Goal: Transaction & Acquisition: Purchase product/service

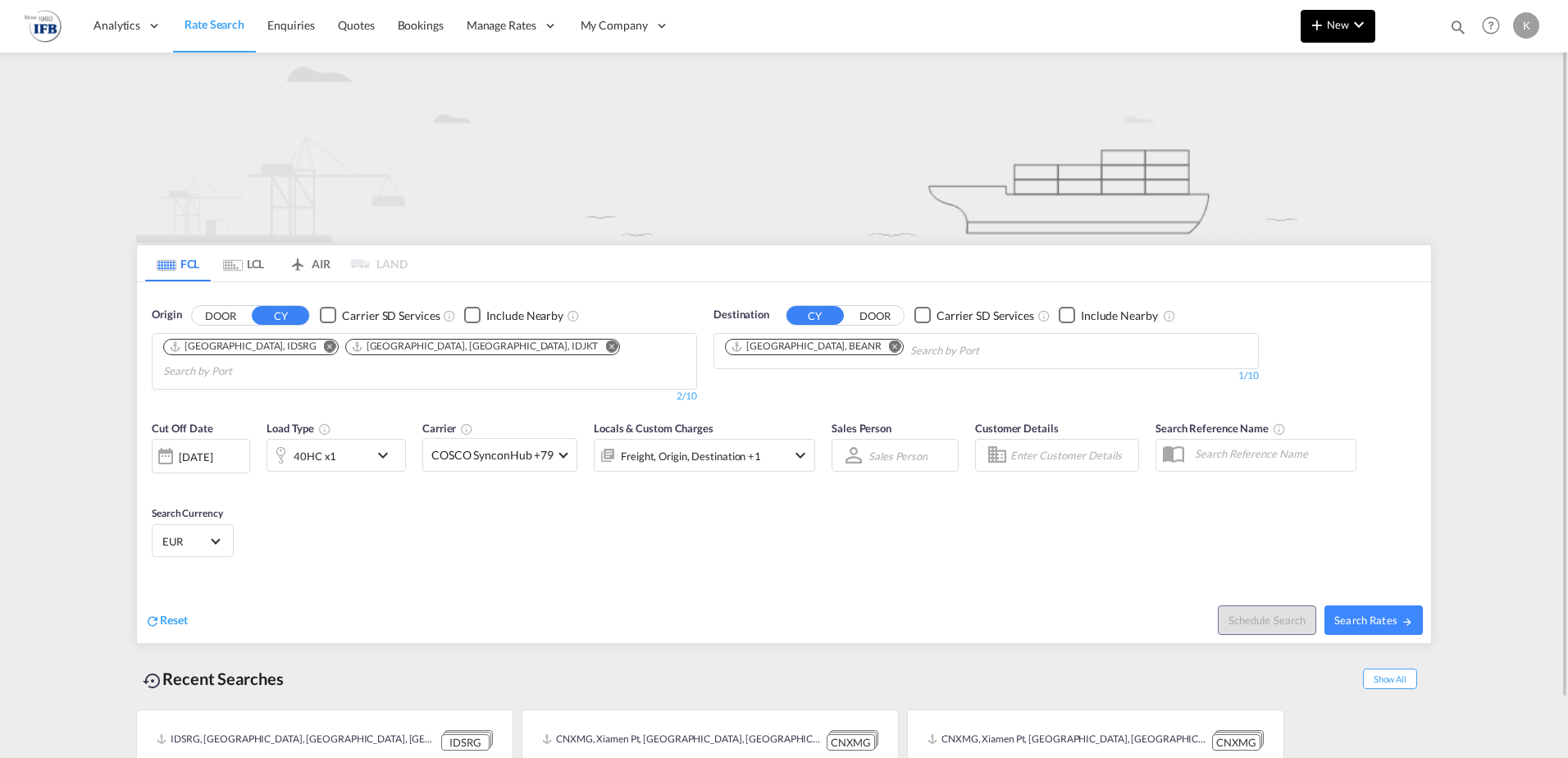
click at [1364, 35] on button "New" at bounding box center [1338, 26] width 75 height 33
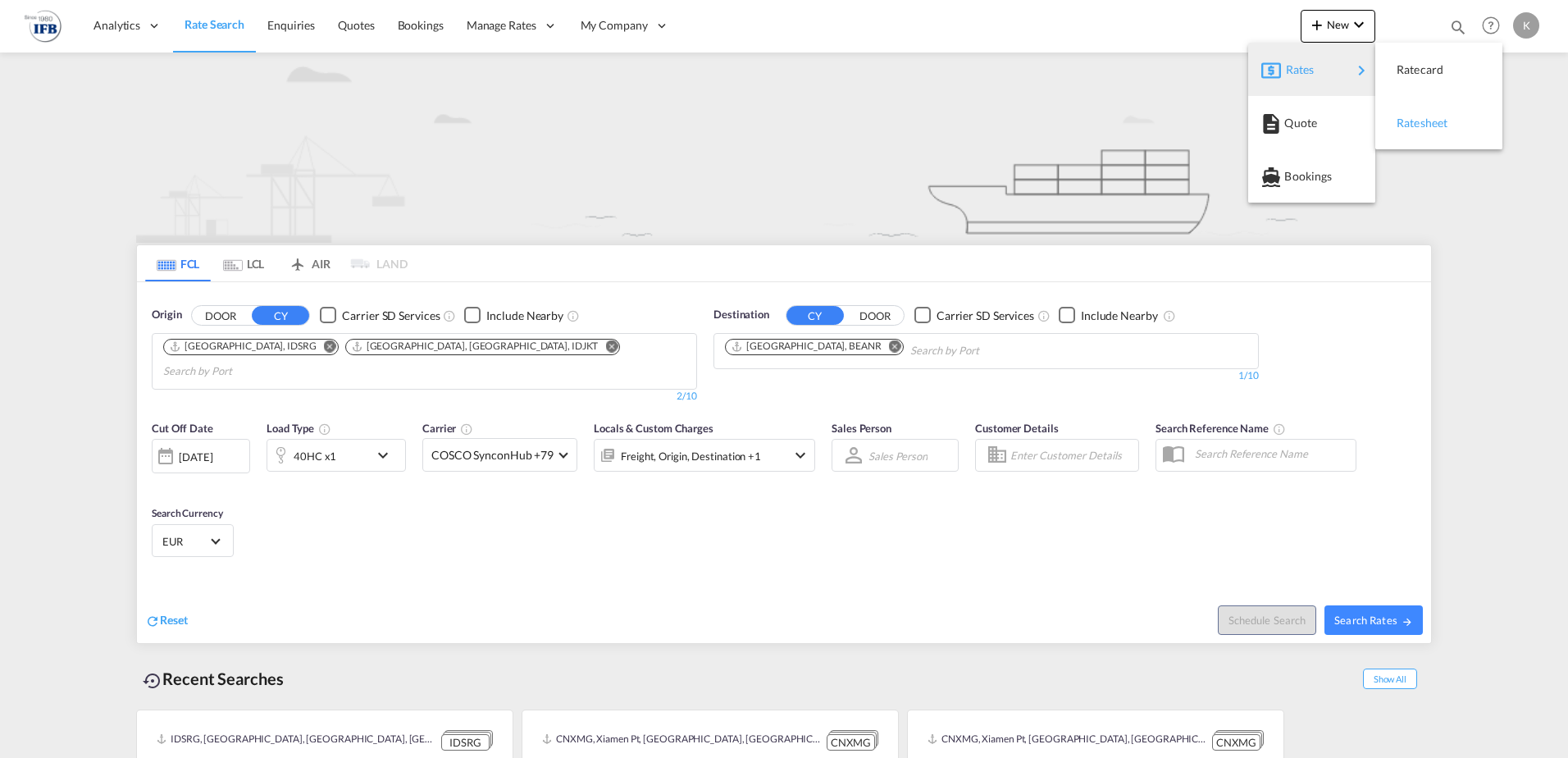
click at [1457, 123] on div "Ratesheet" at bounding box center [1427, 124] width 61 height 41
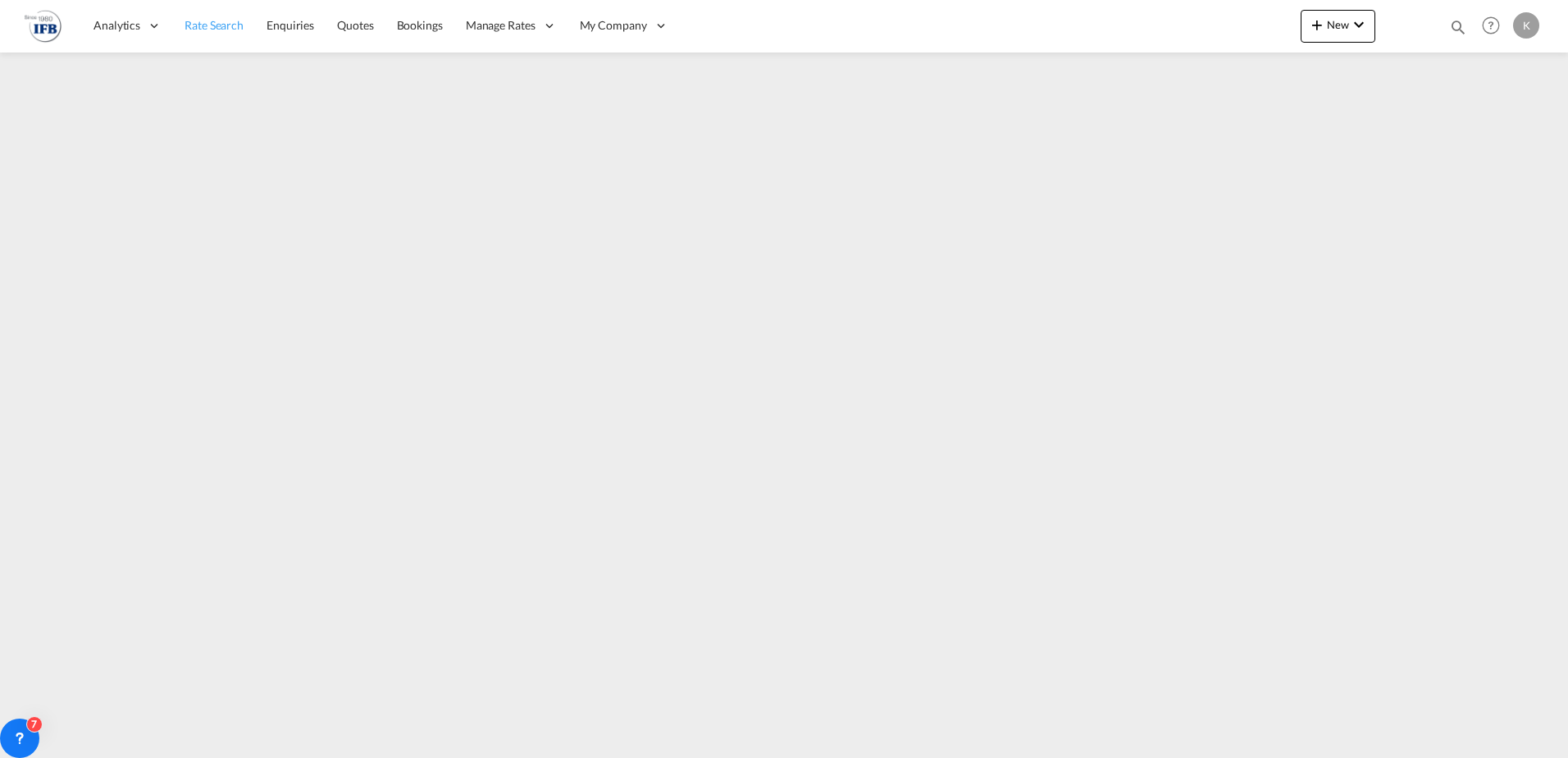
click at [195, 27] on span "Rate Search" at bounding box center [213, 24] width 59 height 14
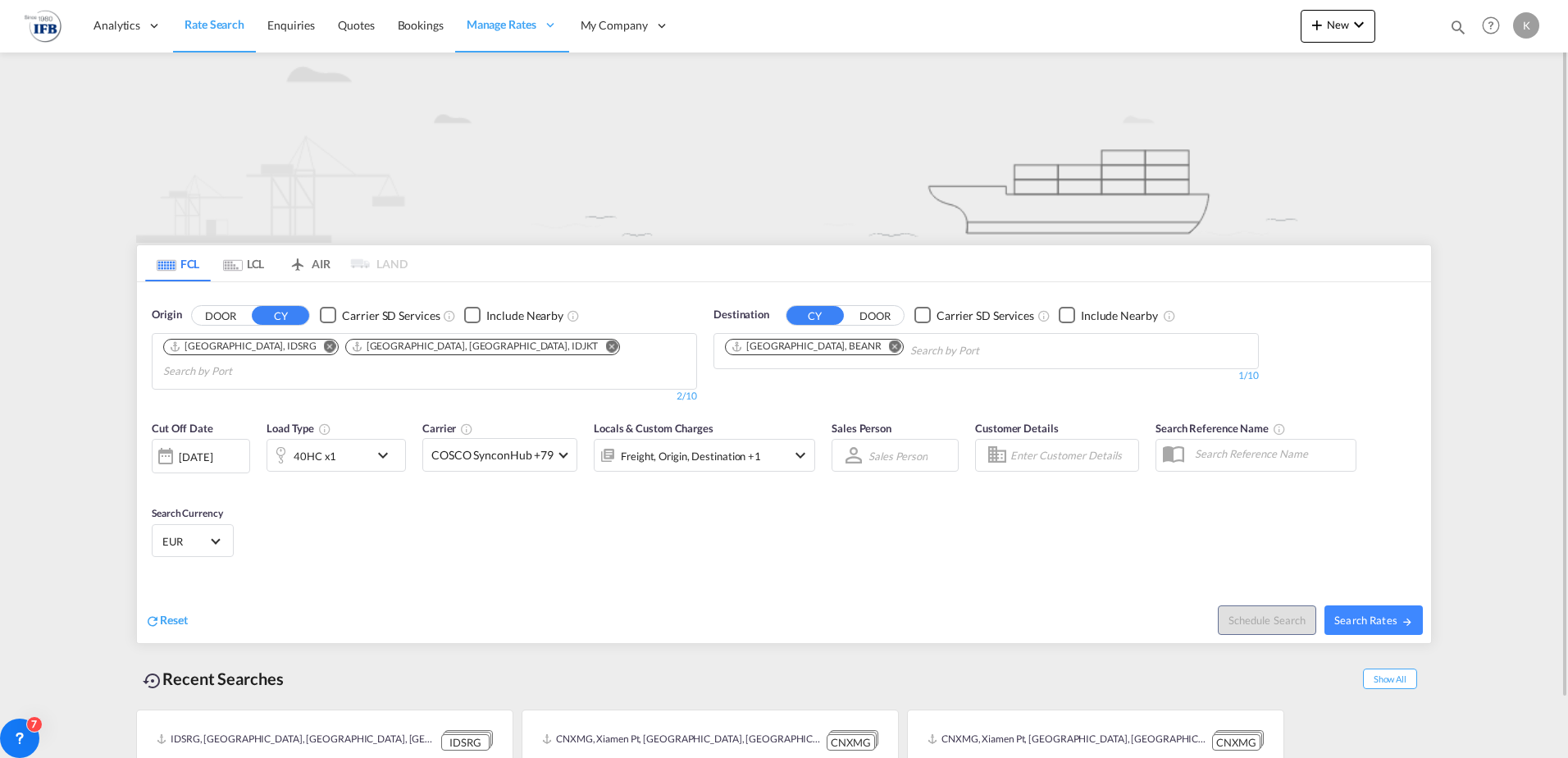
click at [324, 347] on md-icon "Remove" at bounding box center [329, 345] width 12 height 12
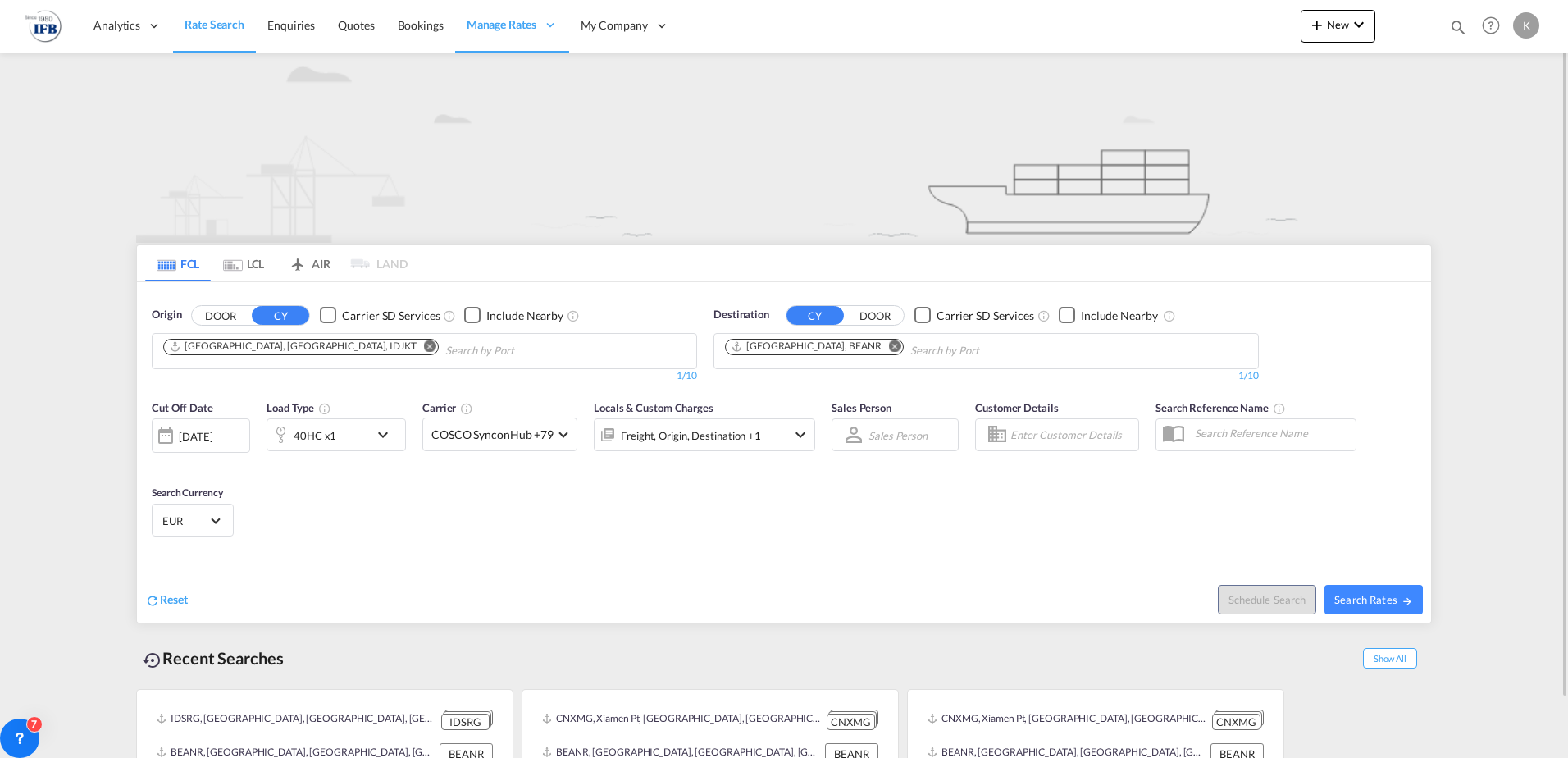
click at [424, 345] on md-icon "Remove" at bounding box center [429, 345] width 12 height 12
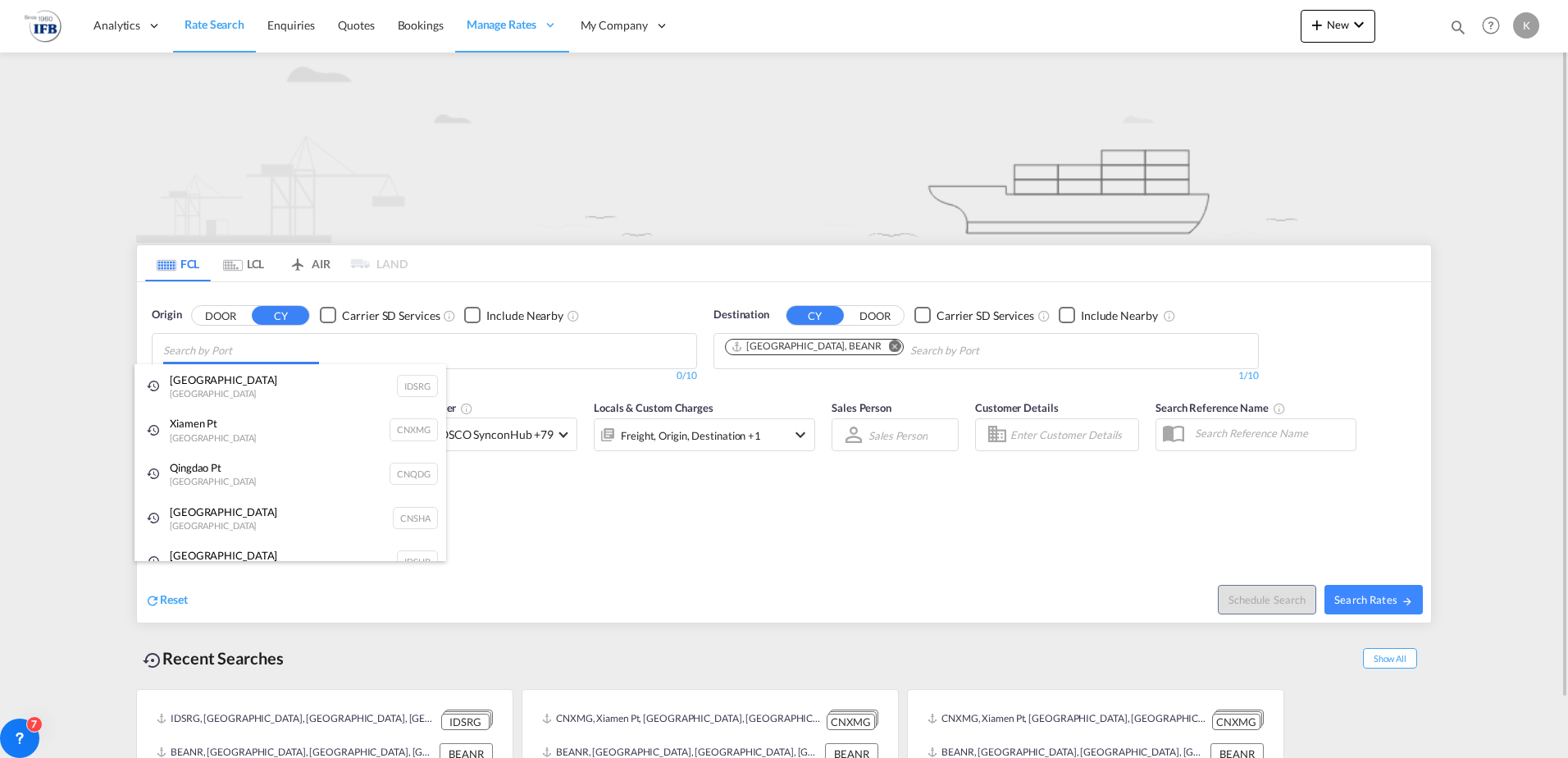
click at [270, 344] on body "Analytics Reports Dashboard Rate Search Enquiries Quotes Bookings" at bounding box center [784, 379] width 1568 height 758
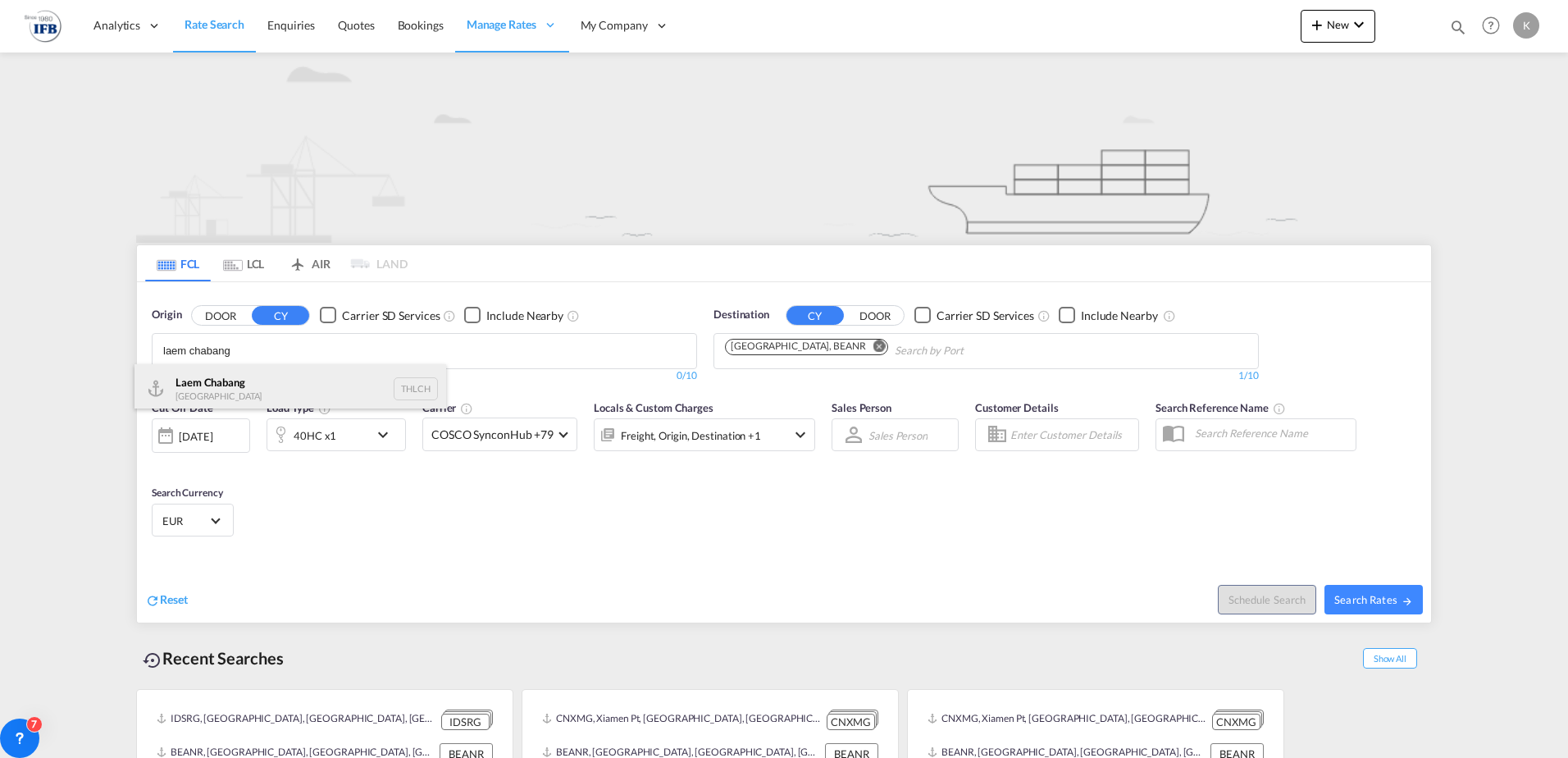
type input "laem chabang"
click at [222, 382] on div "Laem Chabang Thailand THLCH" at bounding box center [290, 388] width 312 height 50
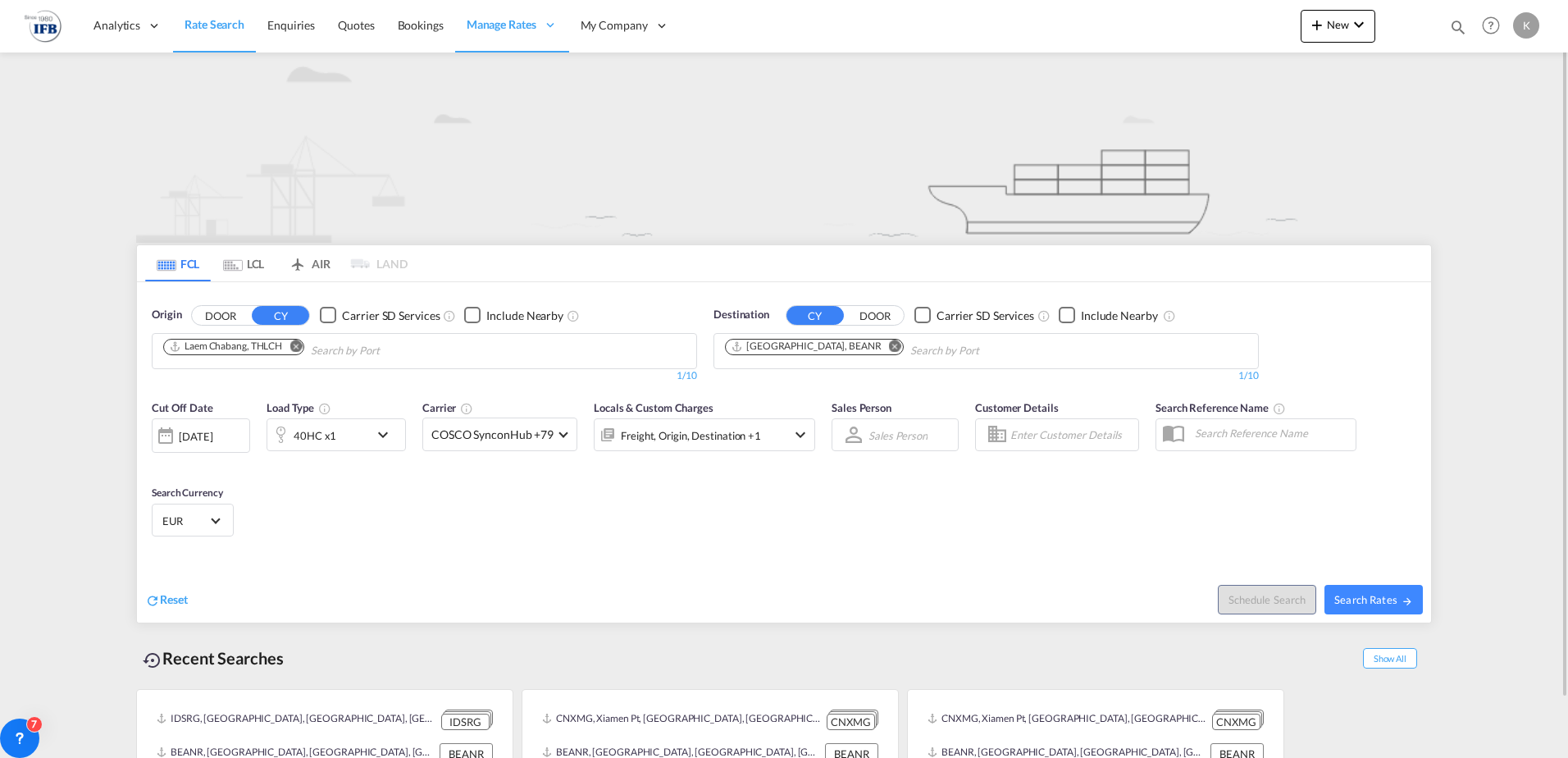
click at [212, 433] on div "[DATE]" at bounding box center [196, 436] width 34 height 15
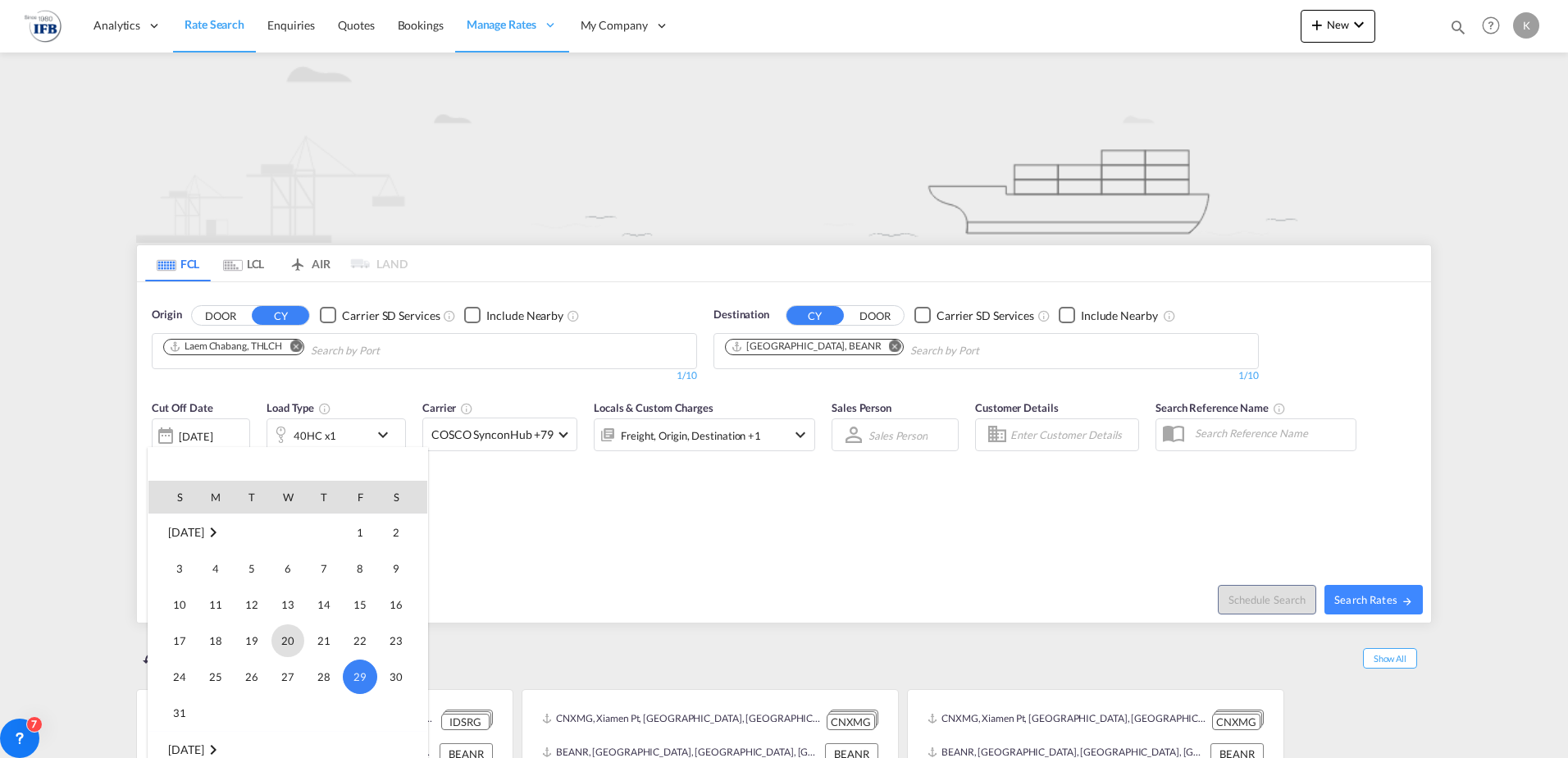
scroll to position [735, 0]
click at [255, 708] on span "2" at bounding box center [252, 704] width 33 height 33
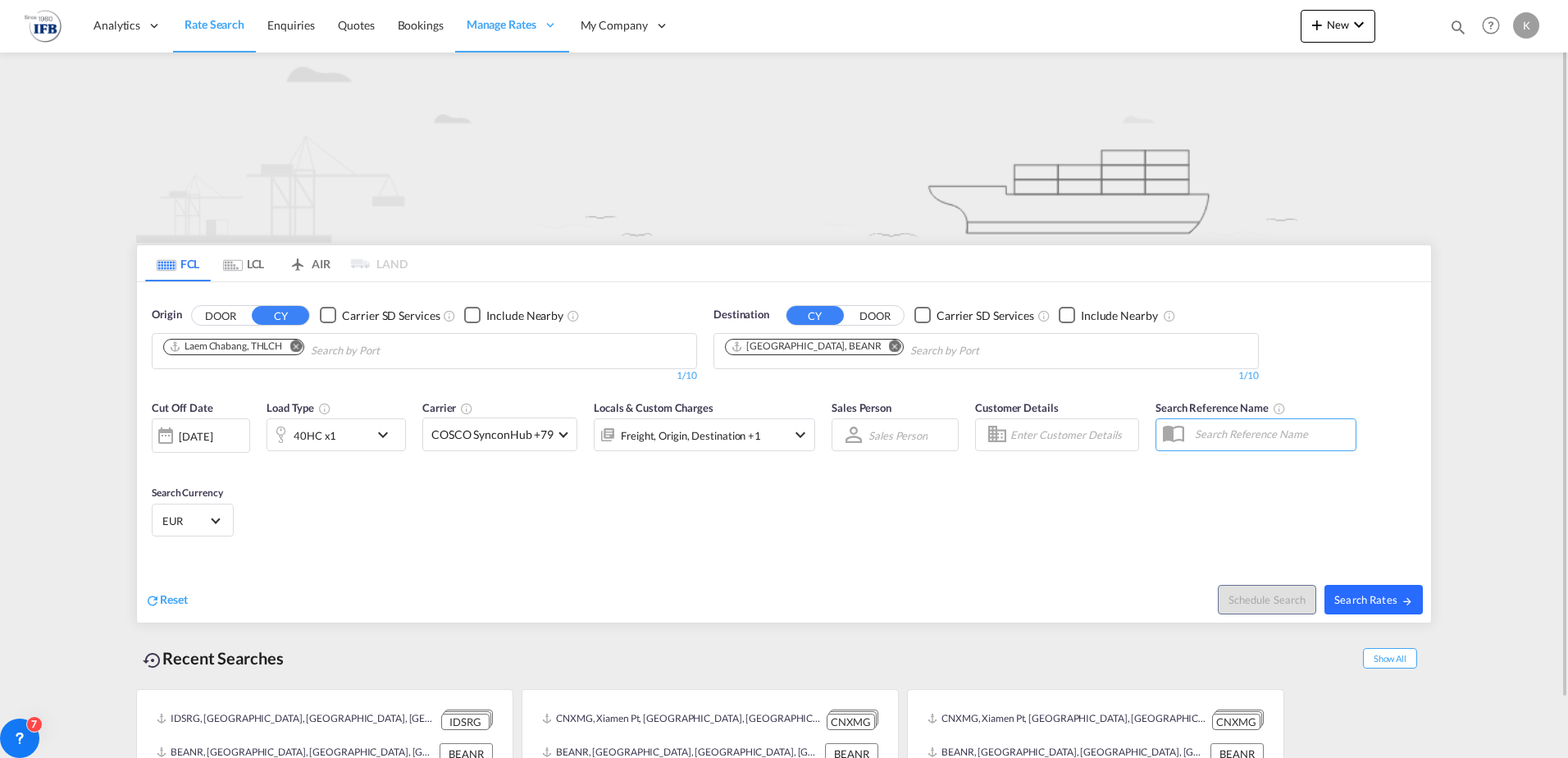
click at [1345, 604] on span "Search Rates" at bounding box center [1373, 600] width 79 height 13
type input "THLCH to BEANR / 2 Sep 2025"
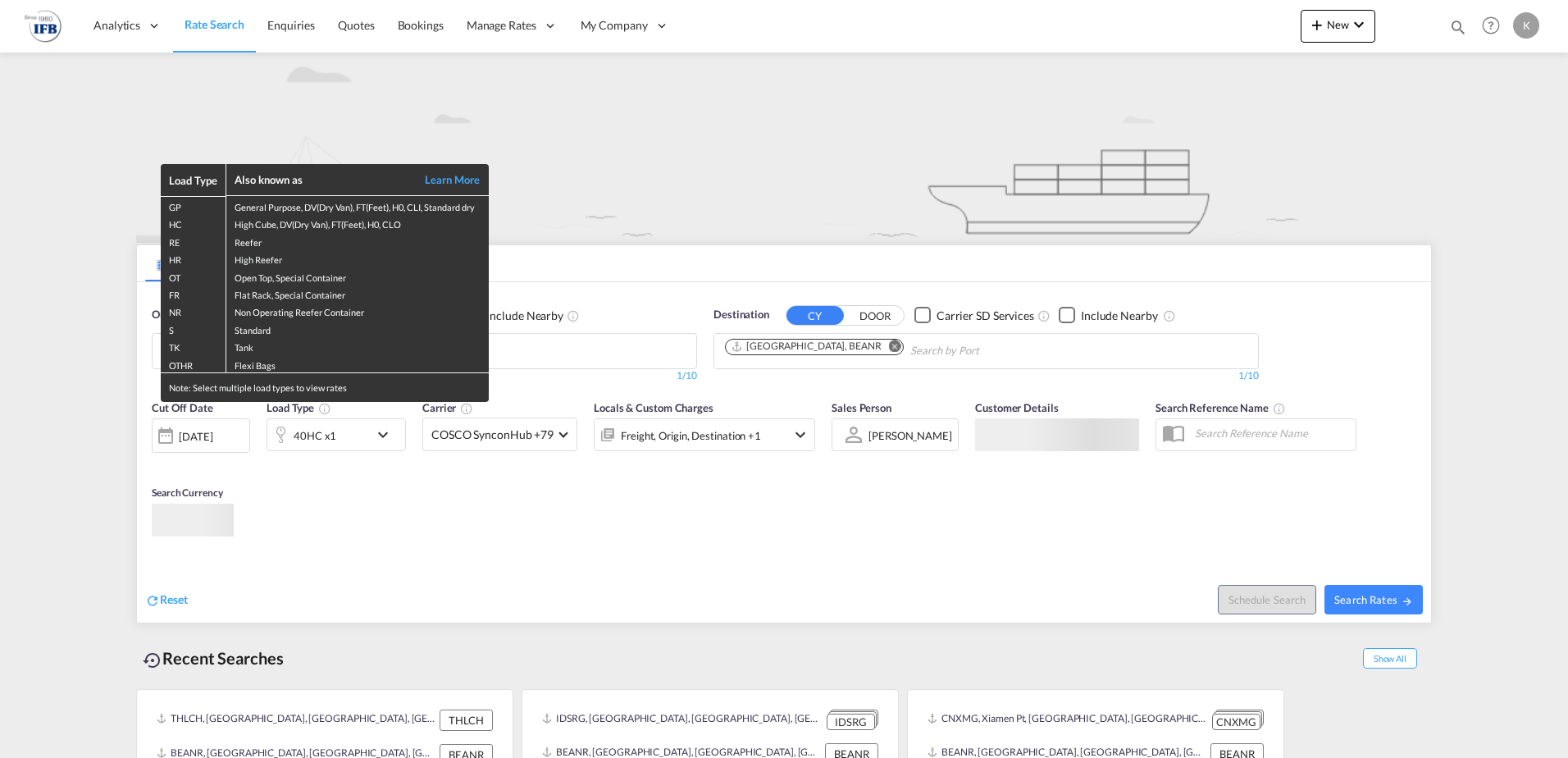
click at [631, 358] on div "Load Type Also known as Learn More GP General Purpose, DV(Dry Van), FT(Feet), H…" at bounding box center [784, 379] width 1568 height 758
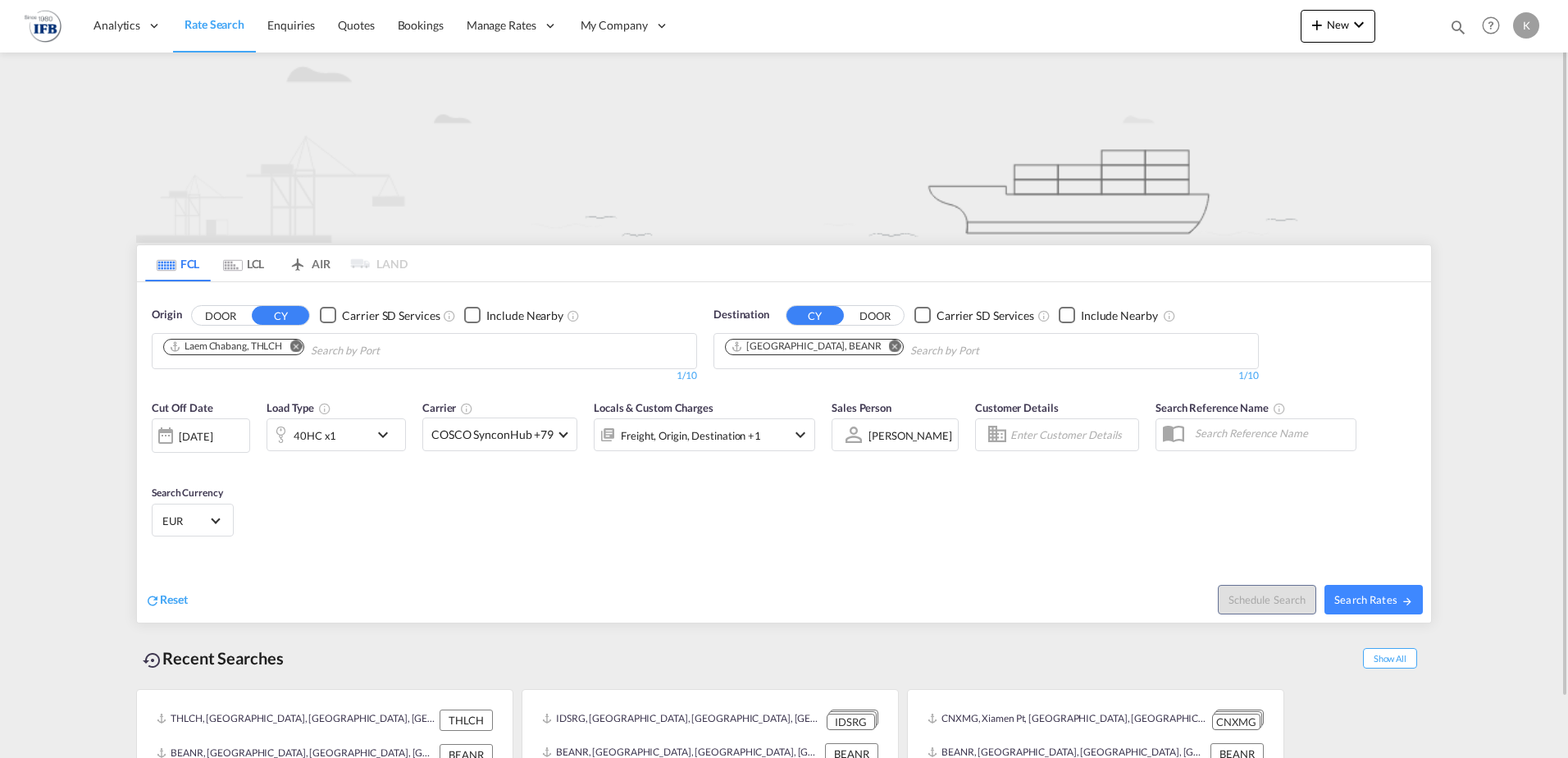
click at [296, 347] on md-icon "Remove" at bounding box center [295, 345] width 12 height 12
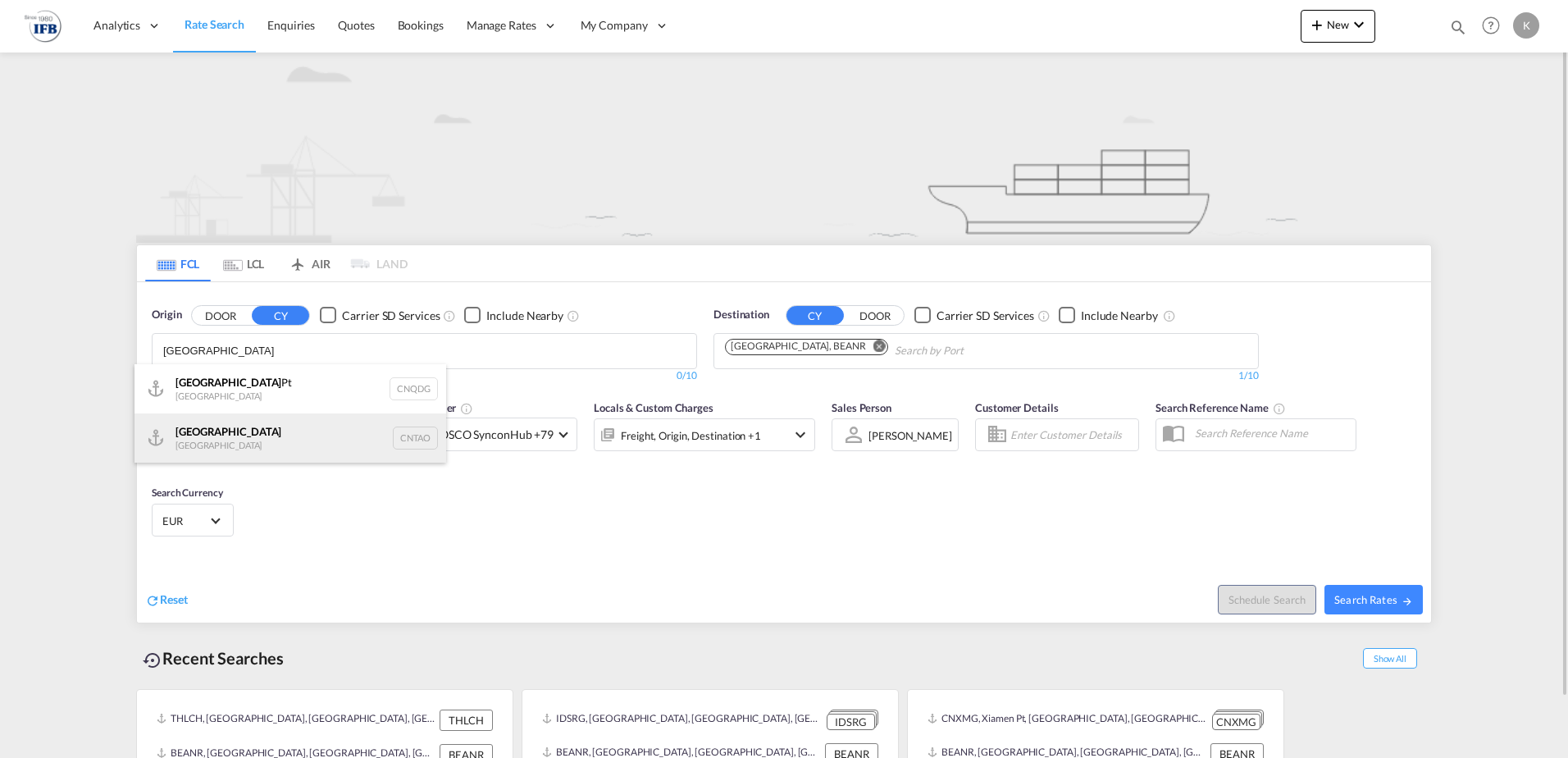
type input "[GEOGRAPHIC_DATA]"
click at [204, 446] on div "Qingdao China CNTAO" at bounding box center [290, 438] width 312 height 50
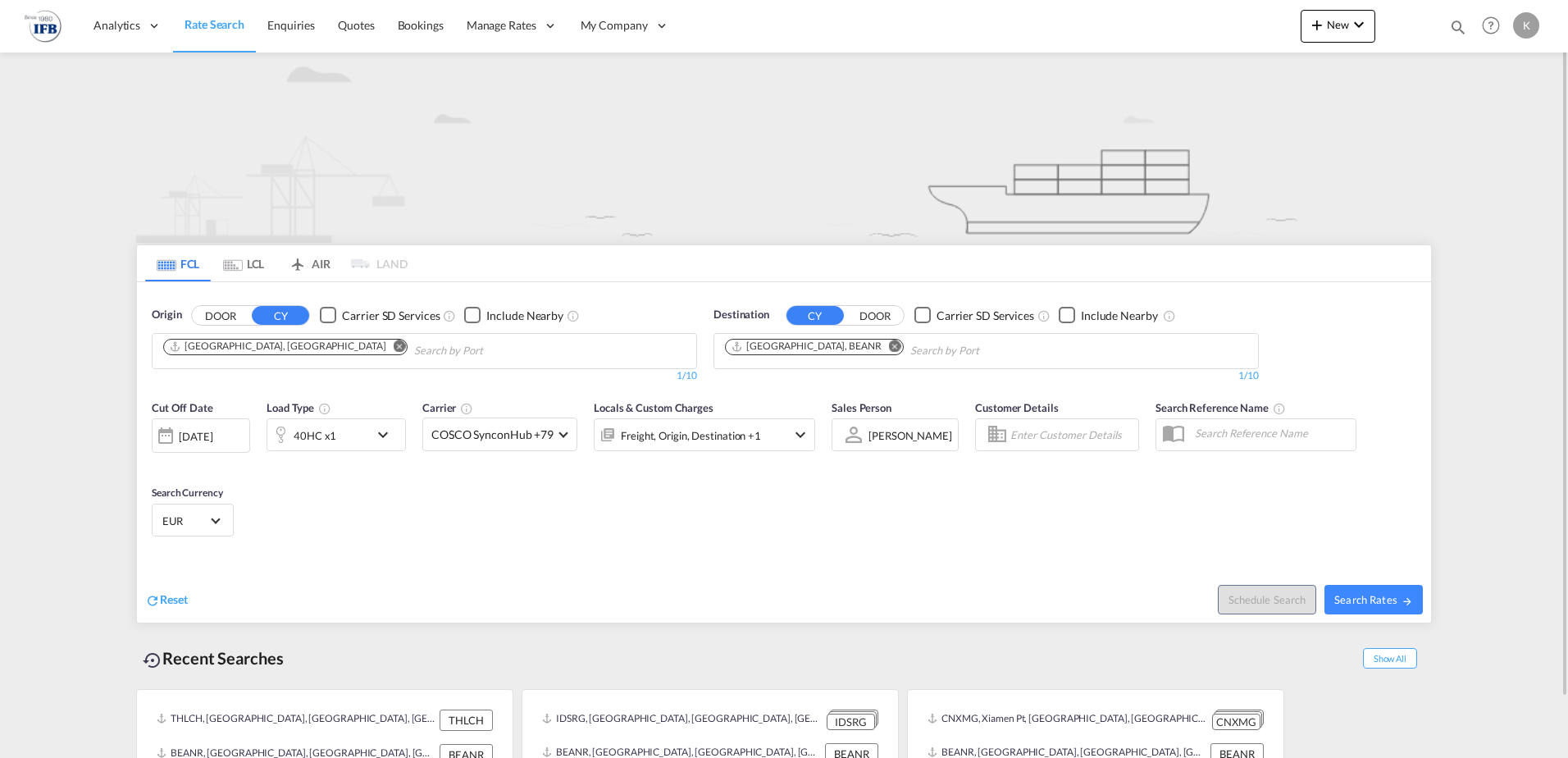
click at [341, 430] on div "40HC x1" at bounding box center [318, 434] width 102 height 33
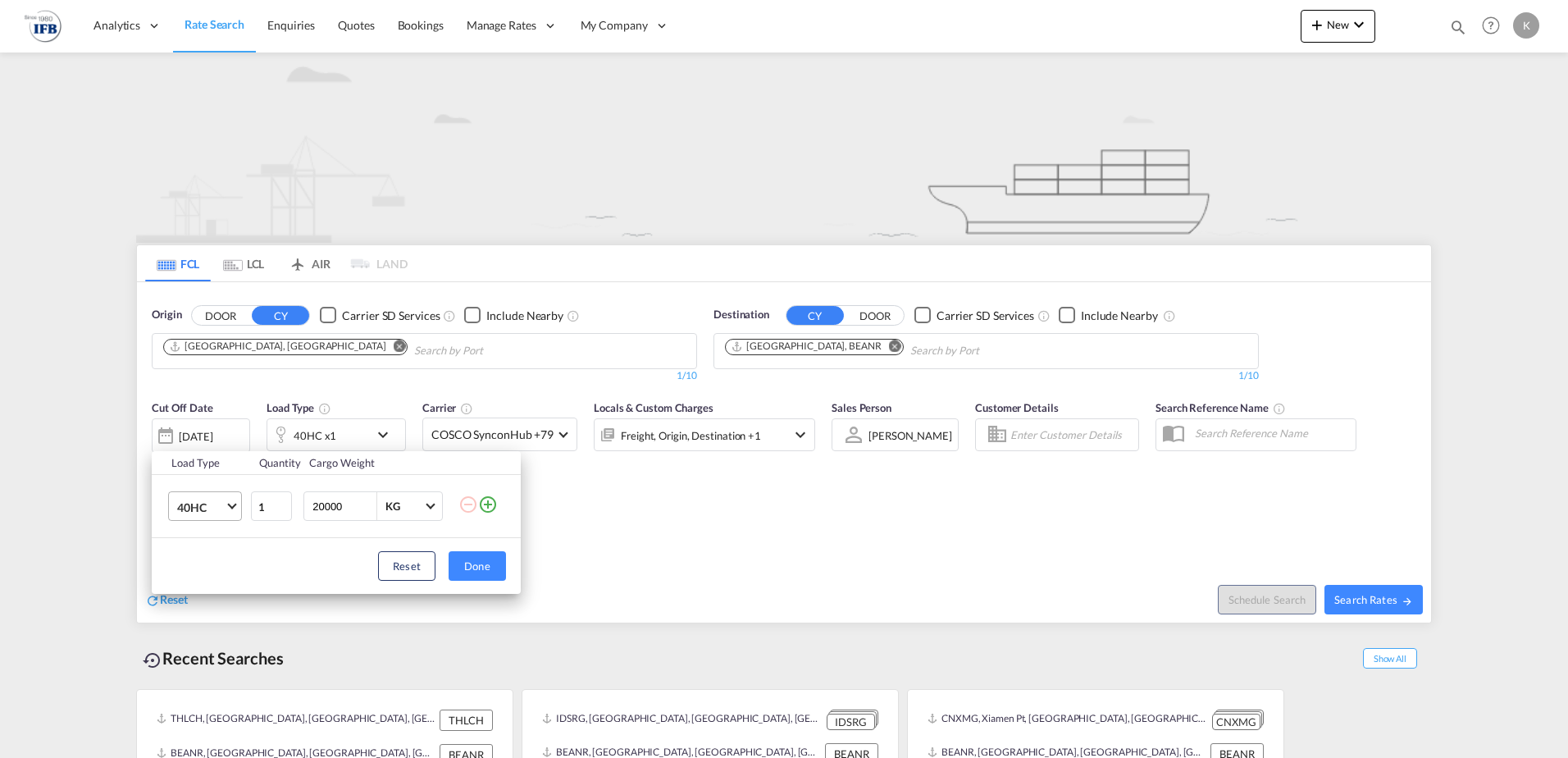
click at [215, 509] on span "40HC" at bounding box center [200, 508] width 48 height 17
click at [194, 422] on div "20GP" at bounding box center [191, 429] width 29 height 17
drag, startPoint x: 472, startPoint y: 567, endPoint x: 276, endPoint y: 471, distance: 218.2
click at [472, 568] on button "Done" at bounding box center [476, 566] width 57 height 30
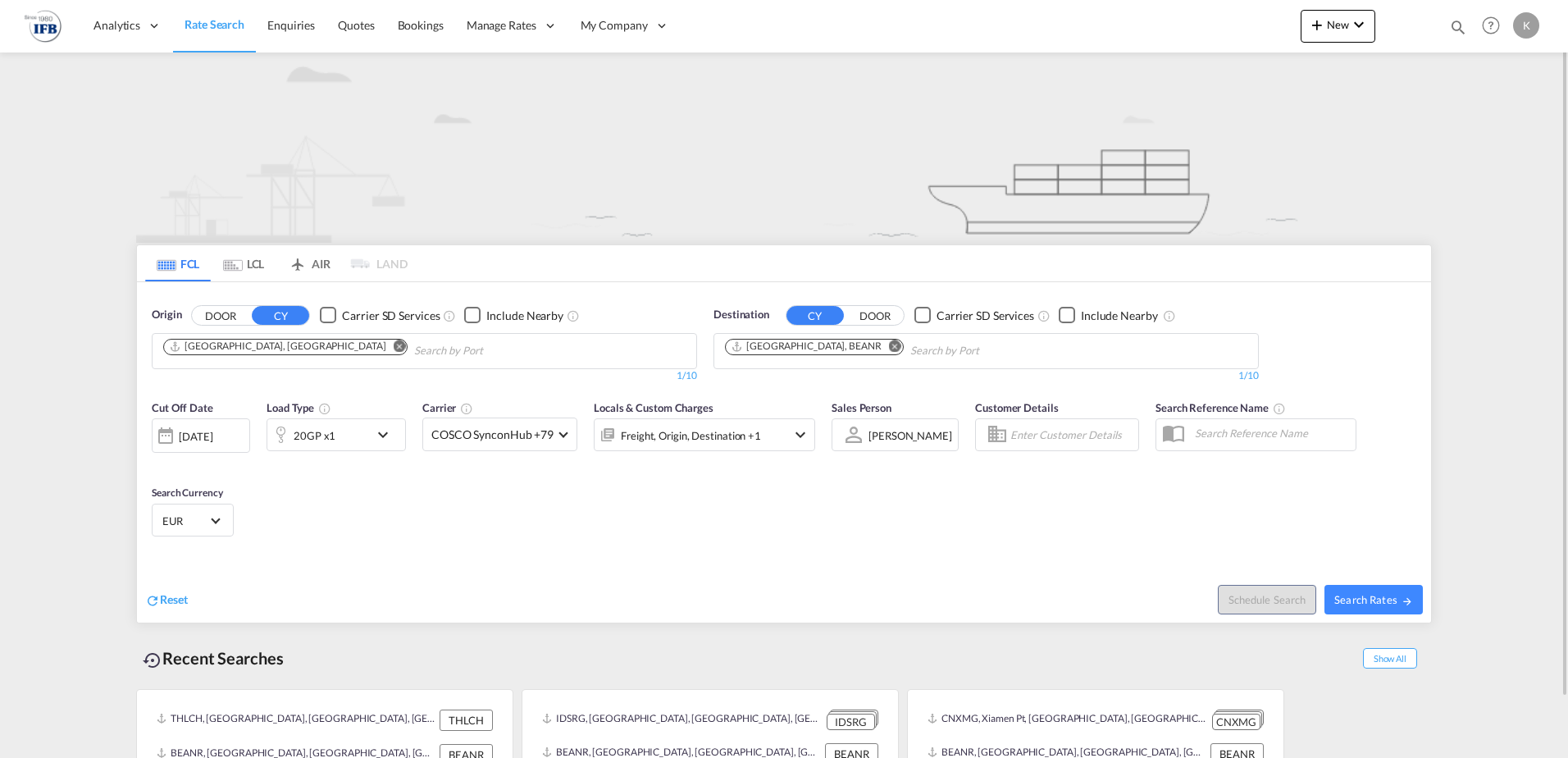
click at [177, 429] on div at bounding box center [166, 435] width 26 height 33
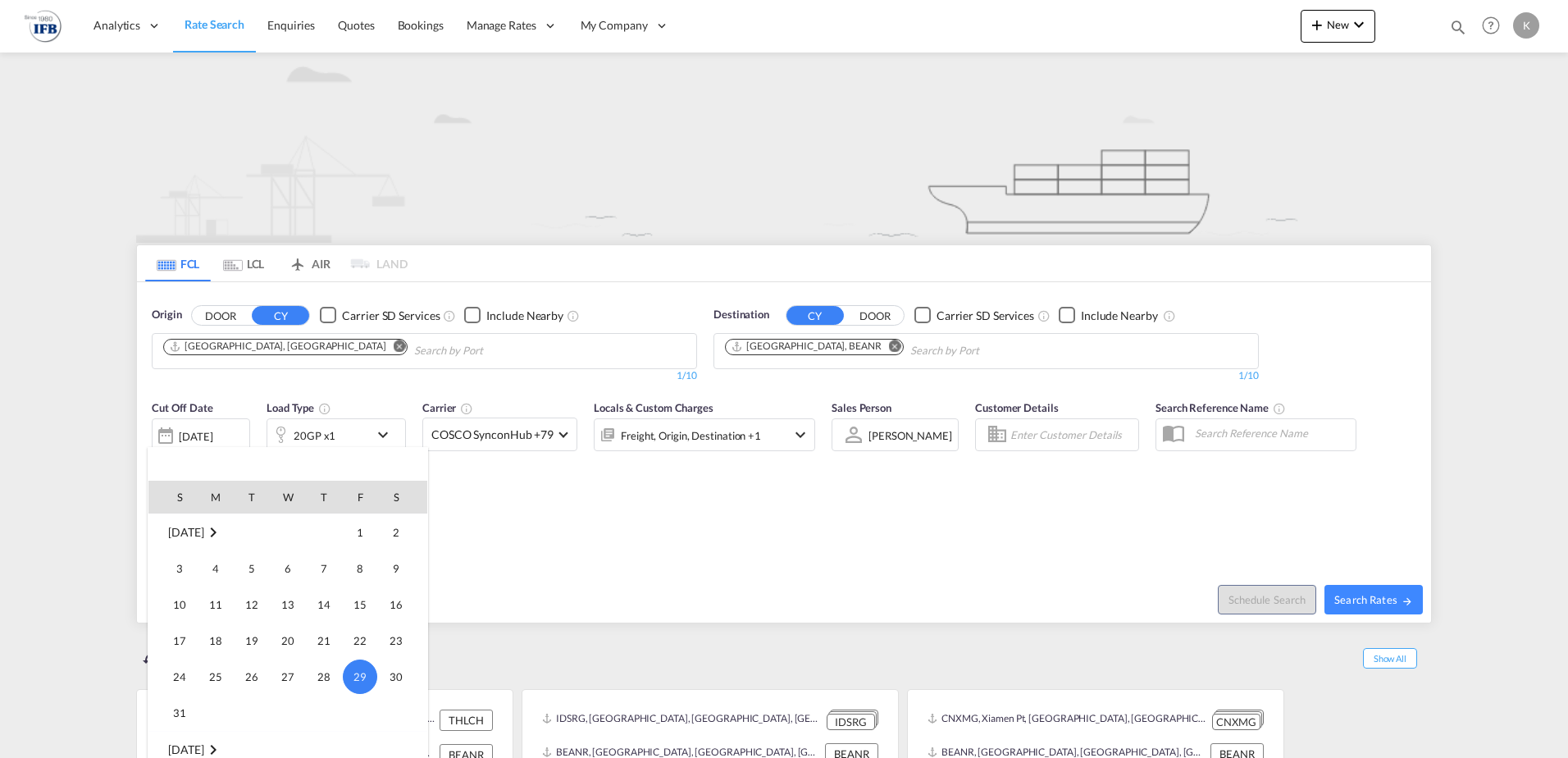
scroll to position [898, 0]
click at [278, 636] on span "24" at bounding box center [287, 648] width 33 height 33
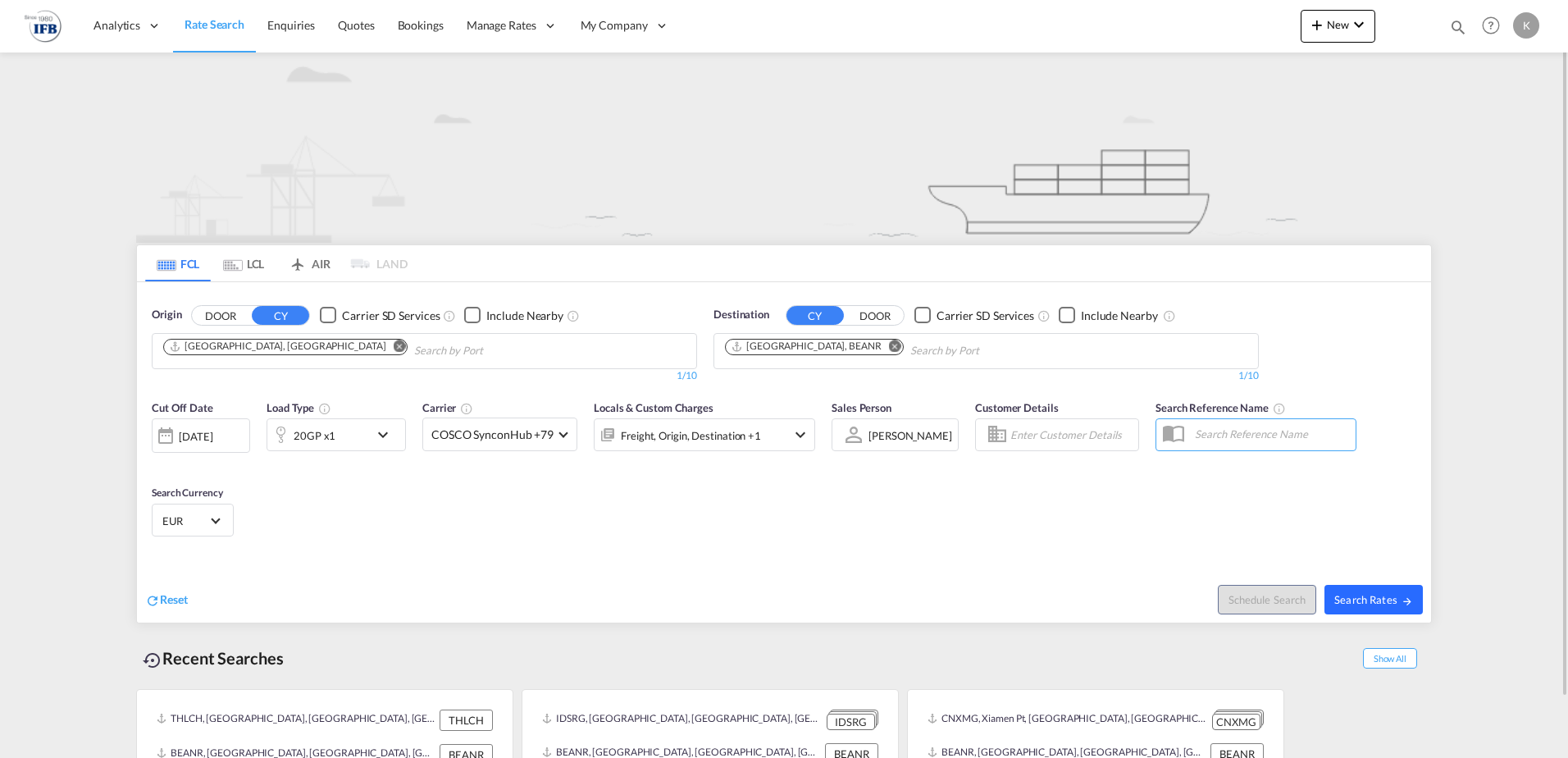
click at [1362, 591] on button "Search Rates" at bounding box center [1373, 600] width 98 height 30
type input "CNTAO to BEANR / [DATE]"
